Goal: Transaction & Acquisition: Subscribe to service/newsletter

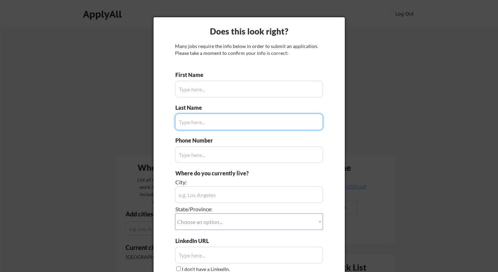
click at [242, 88] on input "input" at bounding box center [249, 89] width 148 height 17
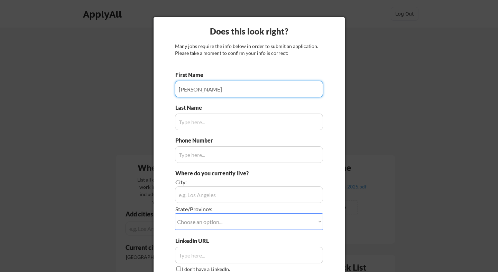
type input "Wesley"
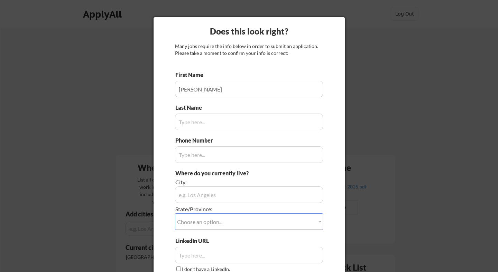
click at [241, 120] on input "input" at bounding box center [249, 122] width 148 height 17
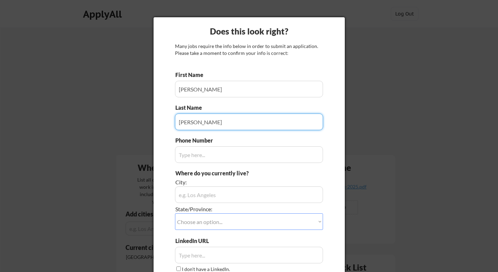
type input "Bancroft"
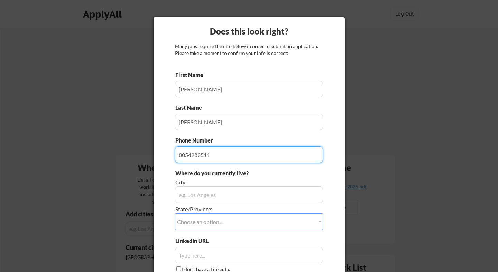
type input "8054283511"
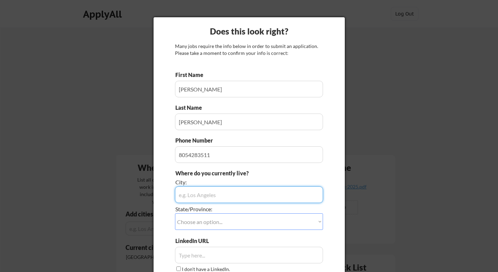
click at [233, 195] on input "input" at bounding box center [249, 195] width 148 height 17
type input "[GEOGRAPHIC_DATA]"
click at [235, 220] on select "Choose an option... Other/Not Applicable Alabama Alaska Alberta Arizona Arkansa…" at bounding box center [249, 222] width 148 height 17
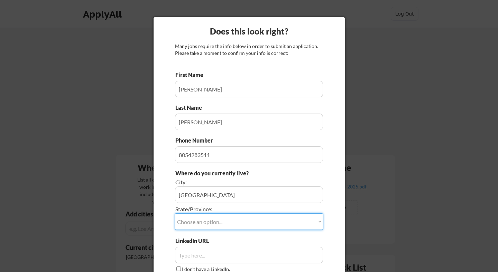
select select ""California""
click at [175, 214] on select "Choose an option... Other/Not Applicable Alabama Alaska Alberta Arizona Arkansa…" at bounding box center [249, 222] width 148 height 17
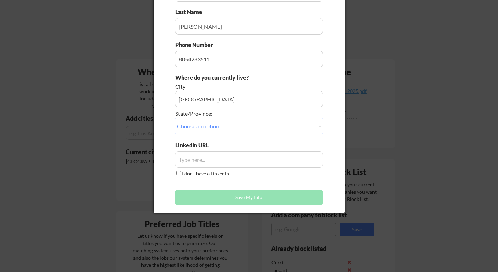
click at [223, 158] on input "input" at bounding box center [249, 159] width 148 height 17
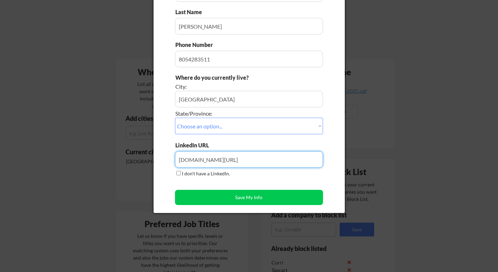
type input "Linkedin.com/in/wesleybancroft"
click at [195, 171] on label "I don't have a LinkedIn." at bounding box center [206, 174] width 48 height 6
click at [181, 171] on input "I don't have a LinkedIn." at bounding box center [178, 173] width 4 height 4
click at [194, 172] on label "I don't have a LinkedIn." at bounding box center [206, 174] width 48 height 6
click at [181, 172] on input "I don't have a LinkedIn." at bounding box center [178, 173] width 4 height 4
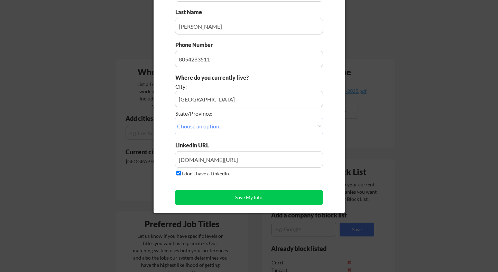
checkbox input "false"
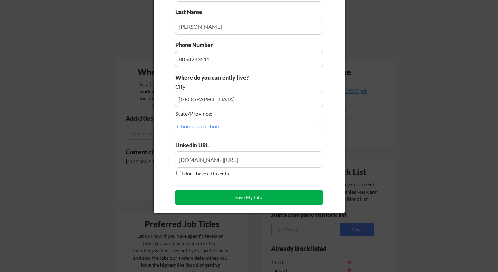
click at [248, 197] on button "Save My Info" at bounding box center [249, 197] width 148 height 15
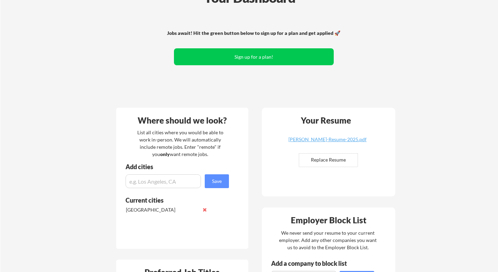
scroll to position [0, 0]
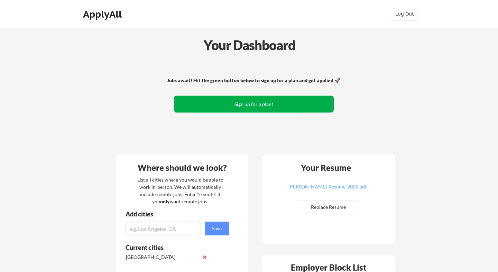
click at [251, 97] on button "Sign up for a plan!" at bounding box center [254, 104] width 160 height 17
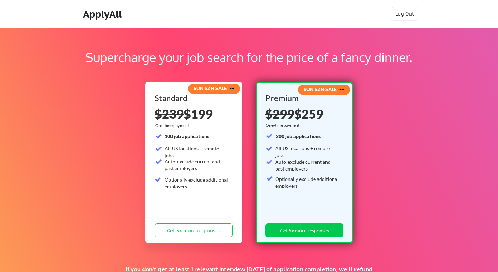
click at [210, 91] on div "SUN SZN SALE 🕶️" at bounding box center [214, 88] width 50 height 7
click at [242, 37] on div "Supercharge your job search for the price of a fancy dinner. SUN SZN SALE 🕶️ St…" at bounding box center [249, 217] width 498 height 378
drag, startPoint x: 106, startPoint y: 17, endPoint x: 75, endPoint y: 120, distance: 107.8
click at [106, 17] on div "ApplyAll" at bounding box center [103, 14] width 41 height 12
